Goal: Task Accomplishment & Management: Use online tool/utility

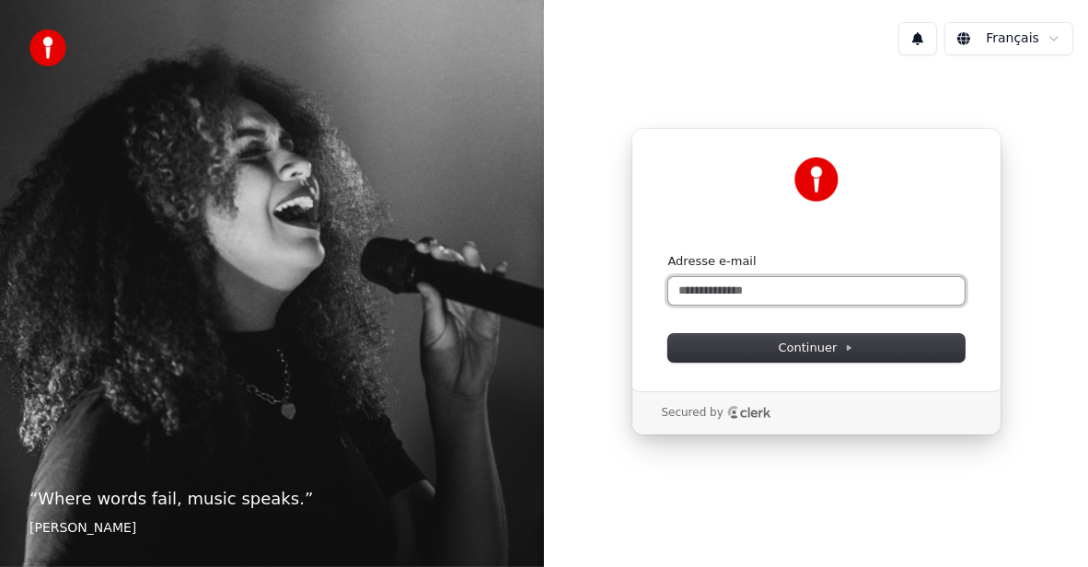
click at [804, 287] on input "Adresse e-mail" at bounding box center [816, 291] width 296 height 28
click at [668, 253] on button "submit" at bounding box center [668, 253] width 0 height 0
type input "**********"
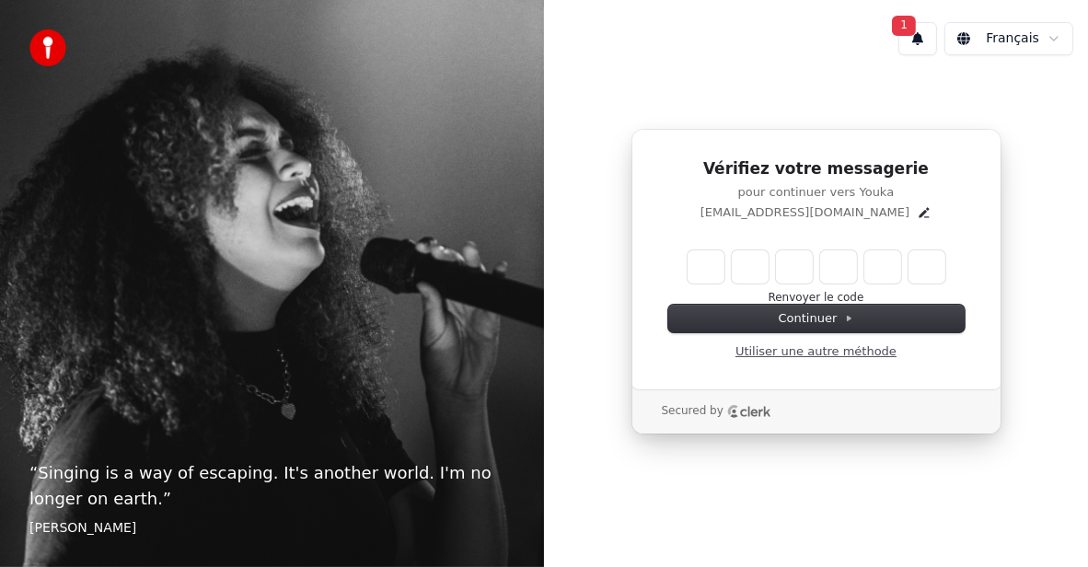
click at [769, 352] on link "Utiliser une autre méthode" at bounding box center [815, 351] width 161 height 17
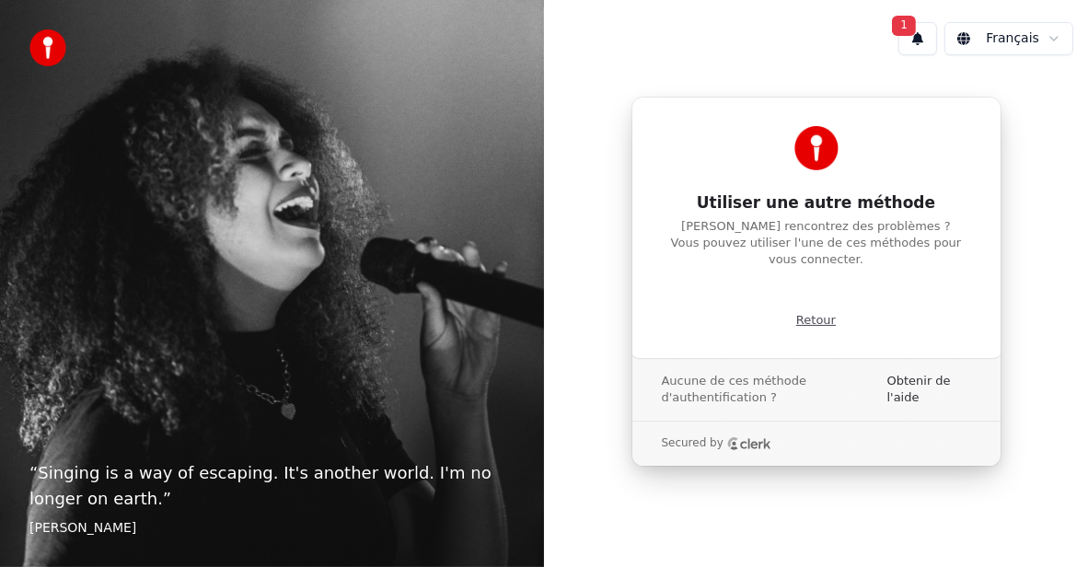
click at [805, 313] on p "Retour" at bounding box center [816, 320] width 40 height 17
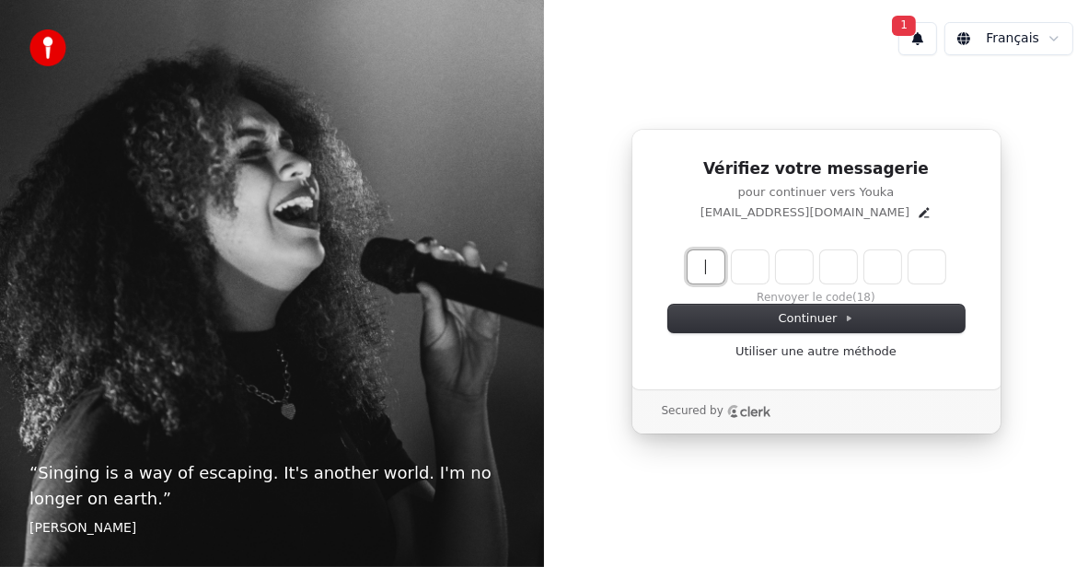
click at [705, 262] on input "Enter verification code" at bounding box center [835, 266] width 295 height 33
type input "******"
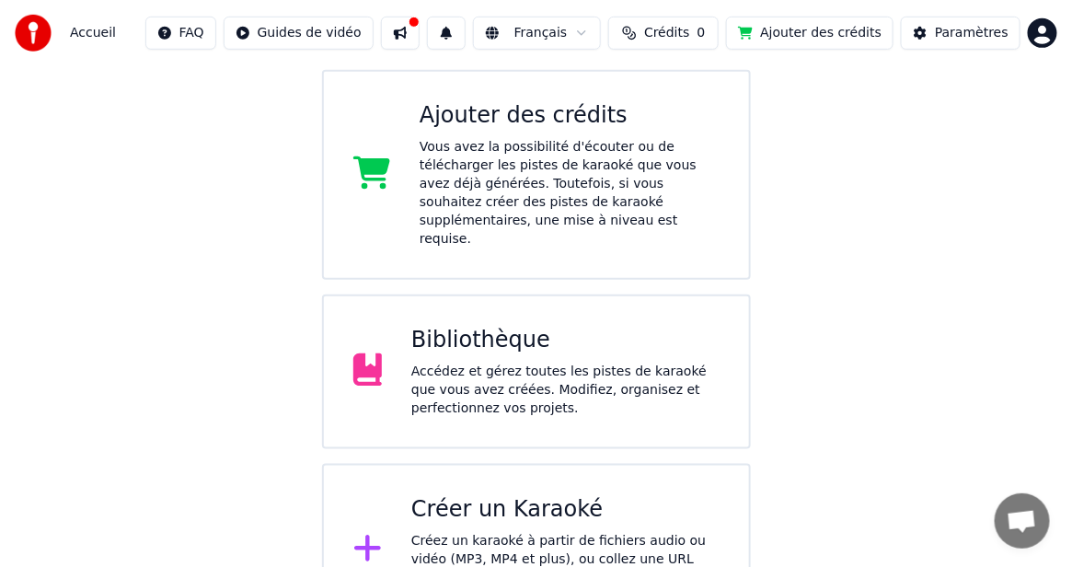
scroll to position [368, 0]
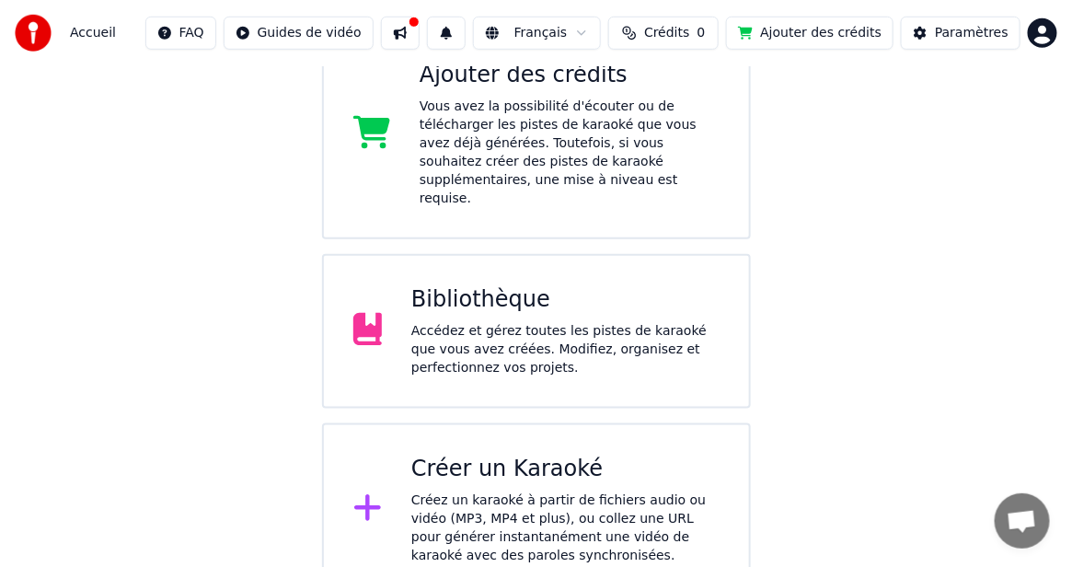
click at [519, 455] on div "Créer un Karaoké" at bounding box center [565, 469] width 308 height 29
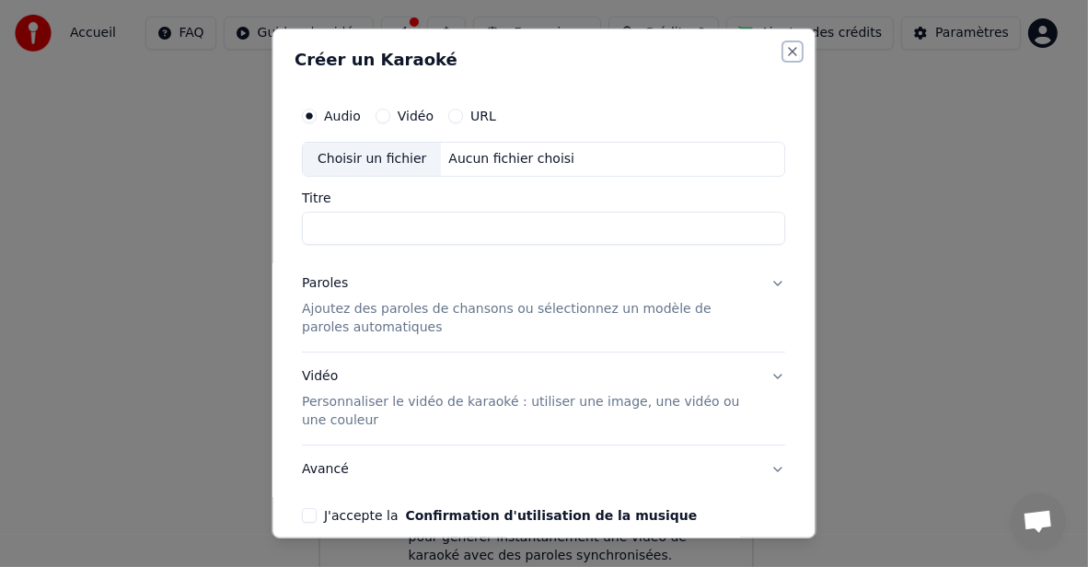
click at [786, 49] on button "Close" at bounding box center [793, 51] width 15 height 15
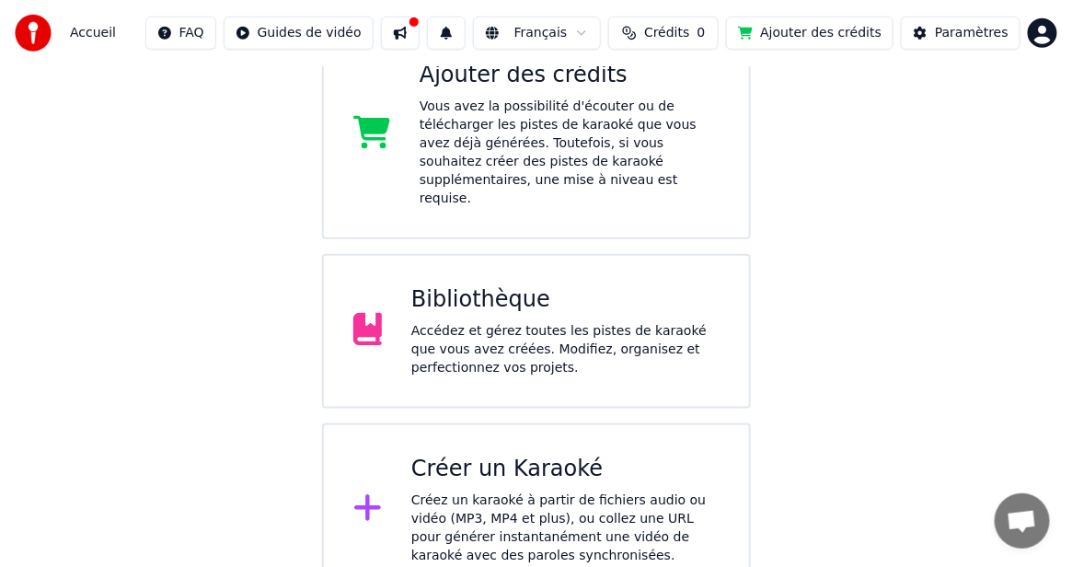
click at [928, 179] on div "Bienvenue sur Youka Regarder la vidéo de démarrage rapide Ajouter des crédits V…" at bounding box center [536, 147] width 1072 height 898
click at [391, 40] on button at bounding box center [400, 33] width 39 height 33
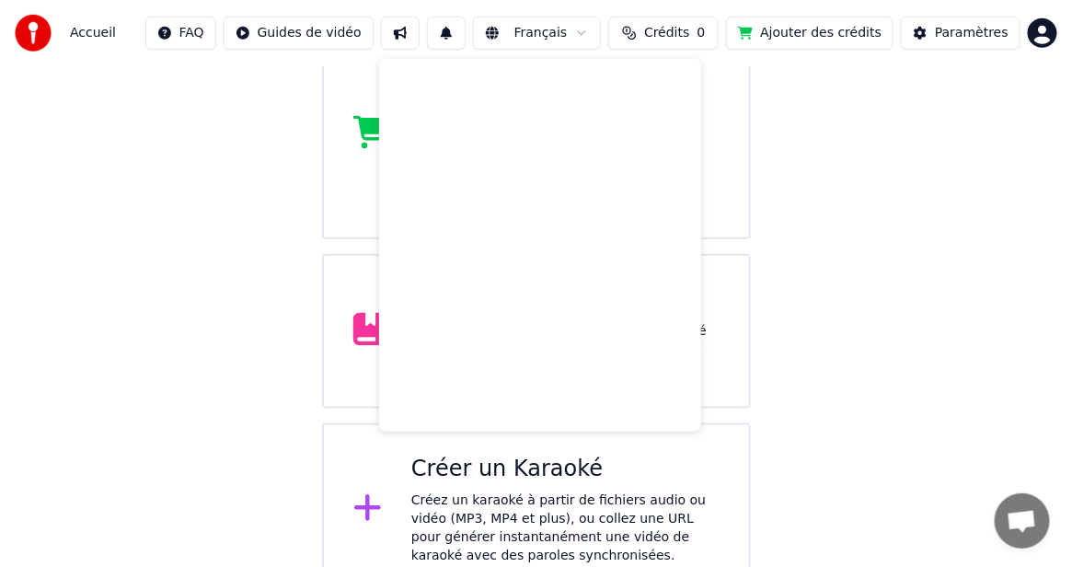
click at [979, 219] on div "Bienvenue sur Youka Regarder la vidéo de démarrage rapide Ajouter des crédits V…" at bounding box center [536, 147] width 1072 height 898
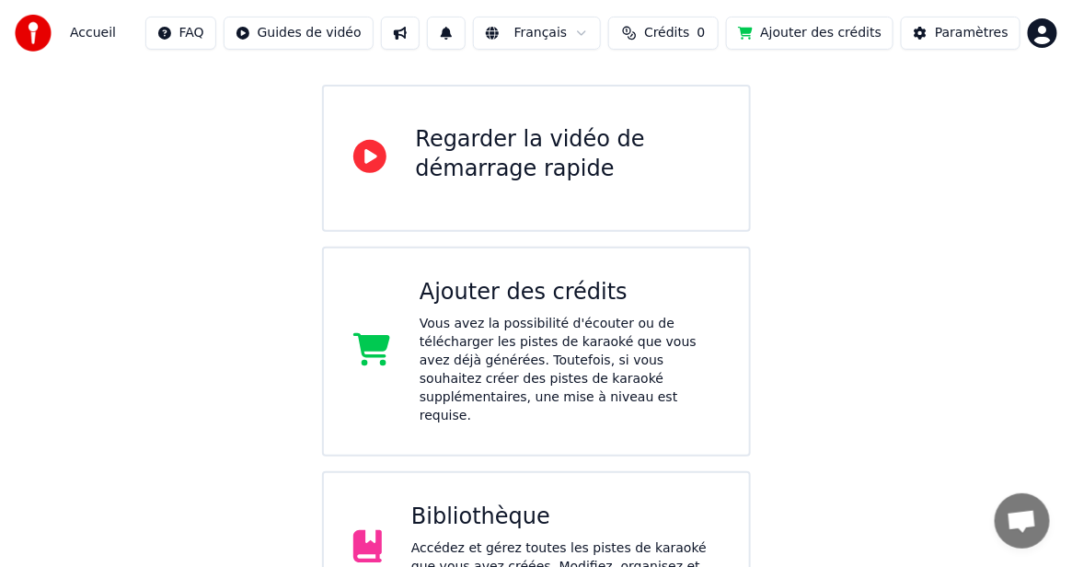
scroll to position [0, 0]
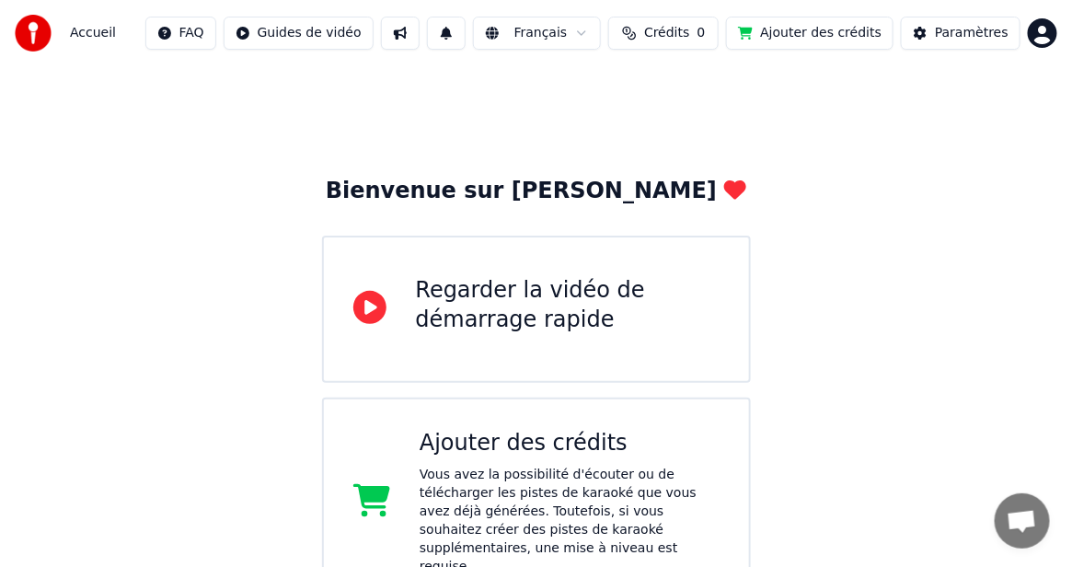
click at [687, 44] on button "Crédits 0" at bounding box center [663, 33] width 110 height 33
click at [700, 133] on button "Actualiser" at bounding box center [670, 137] width 110 height 33
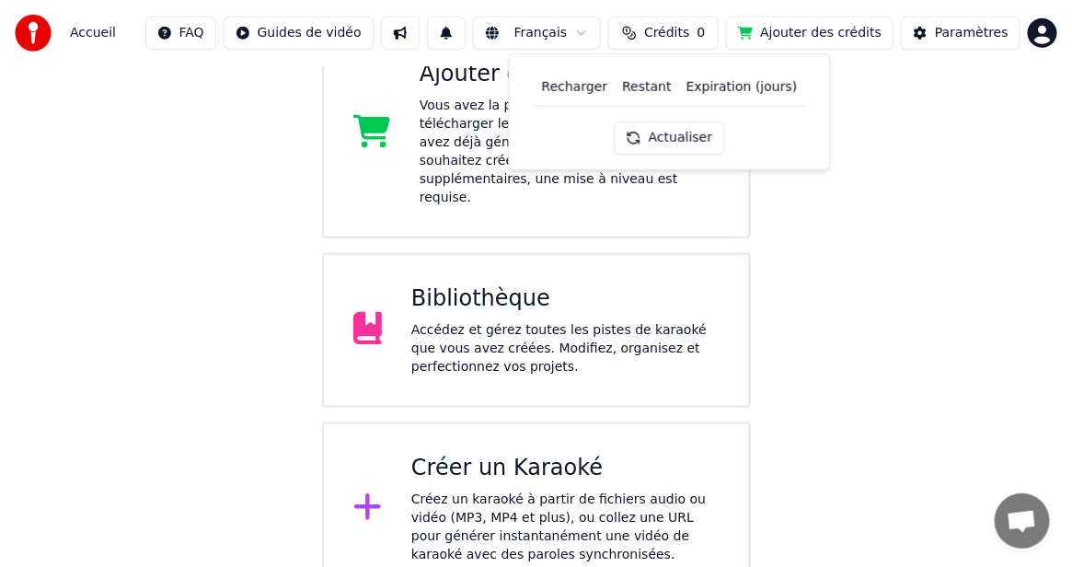
scroll to position [378, 0]
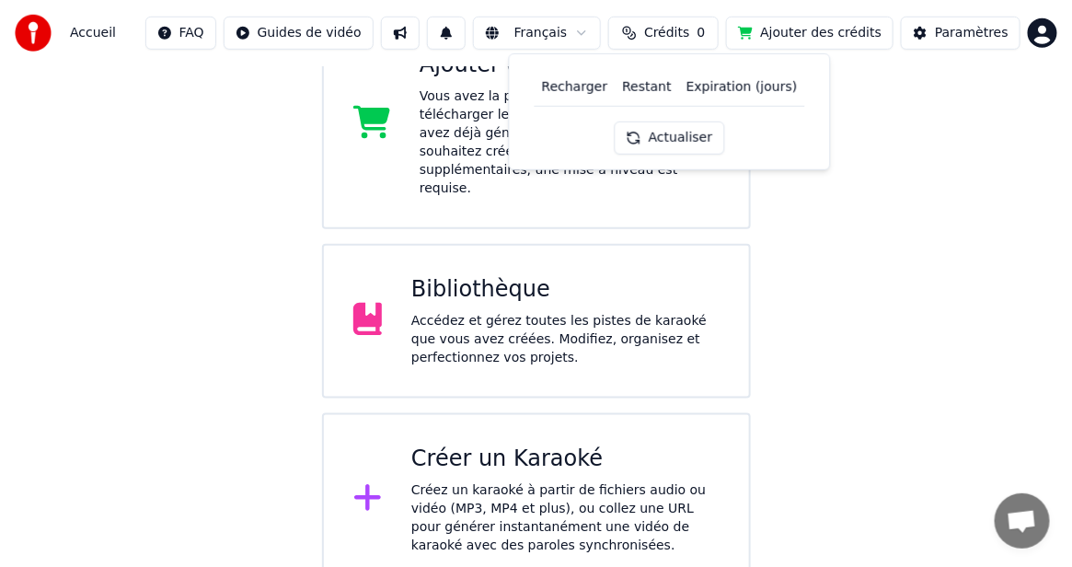
click at [439, 445] on div "Créer un Karaoké" at bounding box center [565, 459] width 308 height 29
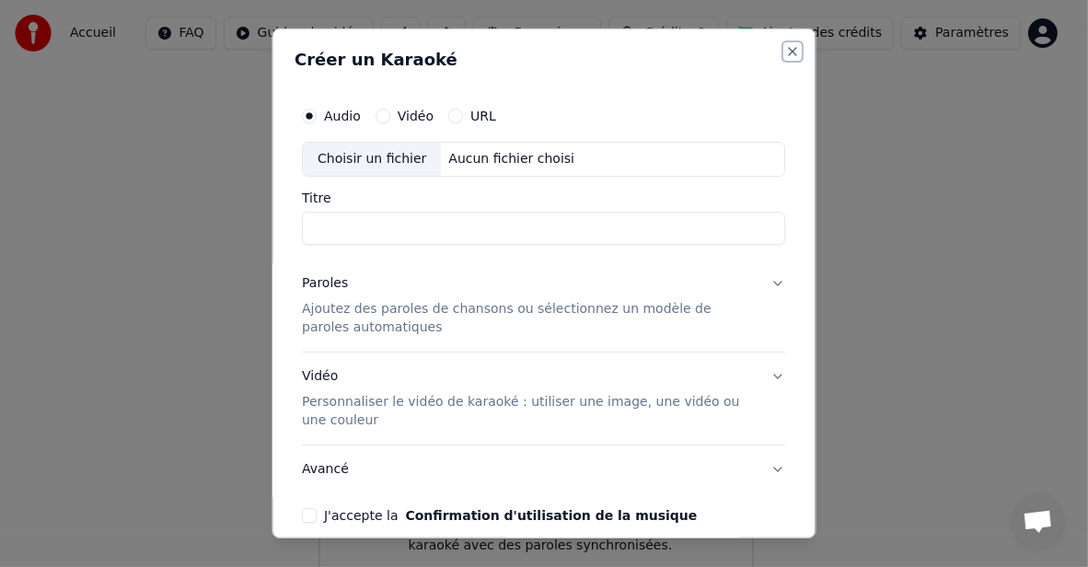
click at [786, 52] on button "Close" at bounding box center [793, 51] width 15 height 15
